Goal: Task Accomplishment & Management: Use online tool/utility

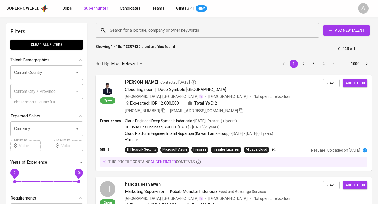
click at [147, 31] on input "Search for a job title, company or other keywords" at bounding box center [208, 30] width 200 height 10
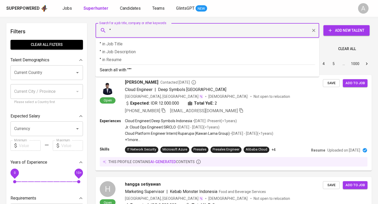
paste input "Khatrin Rismasany"
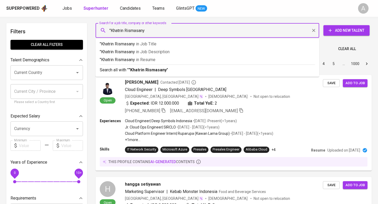
type input ""Khatrin Rismasany""
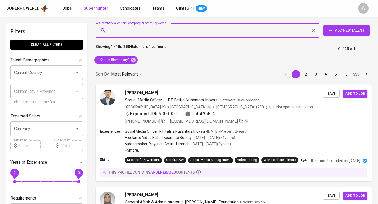
click at [346, 51] on span "Clear All" at bounding box center [347, 49] width 18 height 7
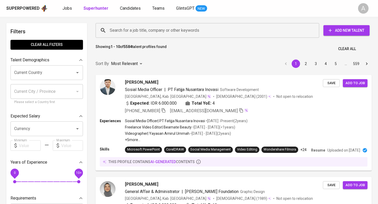
click at [207, 30] on input "Search for a job title, company or other keywords" at bounding box center [208, 30] width 200 height 10
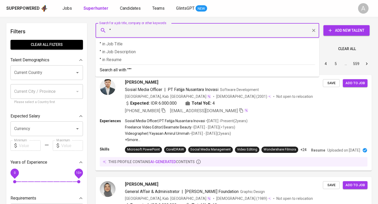
paste input "Puput Setyari Utami"
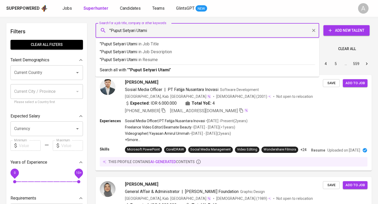
type input ""Puput Setyari Utami""
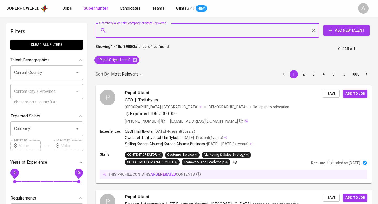
click at [348, 51] on span "Clear All" at bounding box center [347, 49] width 18 height 7
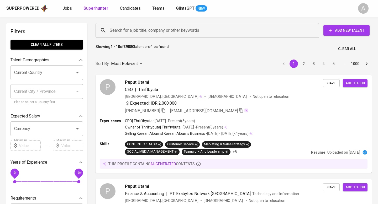
click at [202, 33] on input "Search for a job title, company or other keywords" at bounding box center [208, 30] width 200 height 10
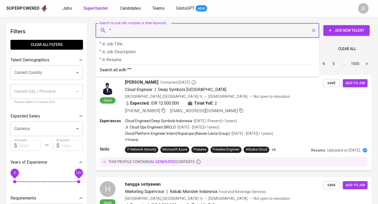
paste input "[PERSON_NAME]"
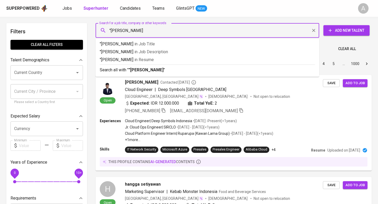
type input ""[PERSON_NAME]""
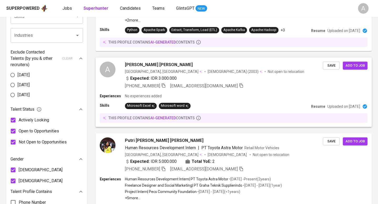
scroll to position [233, 0]
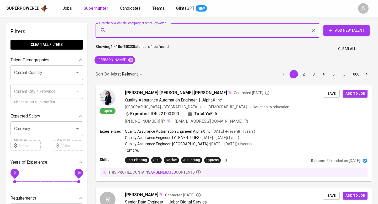
click at [345, 51] on span "Clear All" at bounding box center [347, 49] width 18 height 7
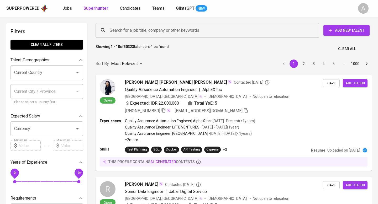
click at [173, 27] on input "Search for a job title, company or other keywords" at bounding box center [208, 30] width 200 height 10
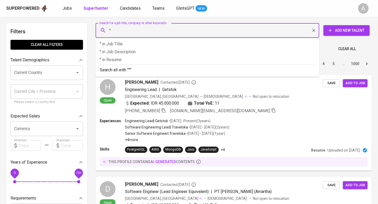
paste input "Nadya Septiani"
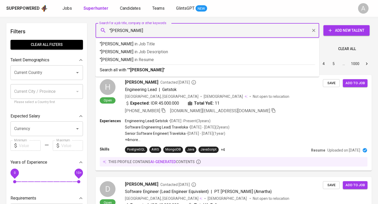
type input ""Nadya Septiani""
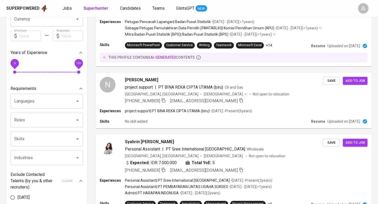
scroll to position [111, 0]
